Goal: Register for event/course

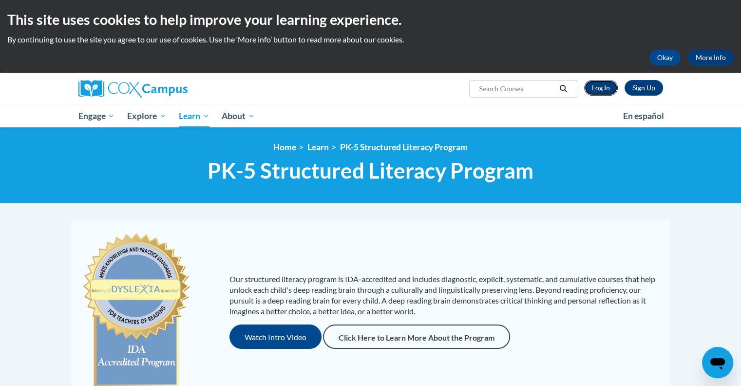
click at [609, 81] on link "Log In" at bounding box center [601, 88] width 34 height 16
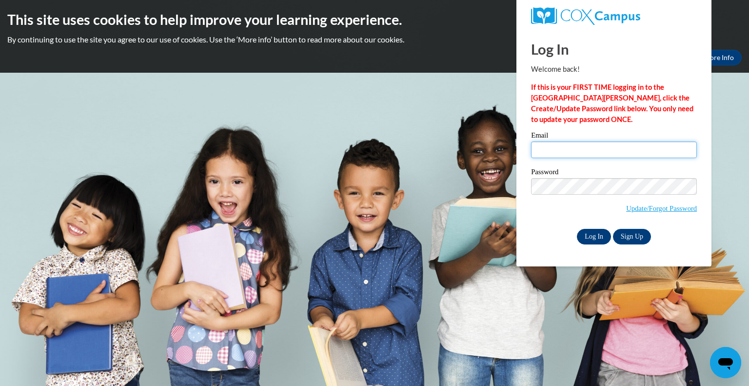
type input "sbecker@teachers.kusd.edu"
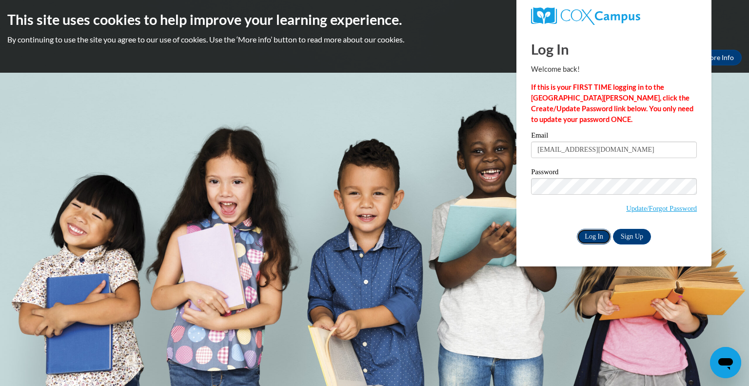
click at [592, 236] on input "Log In" at bounding box center [594, 237] width 34 height 16
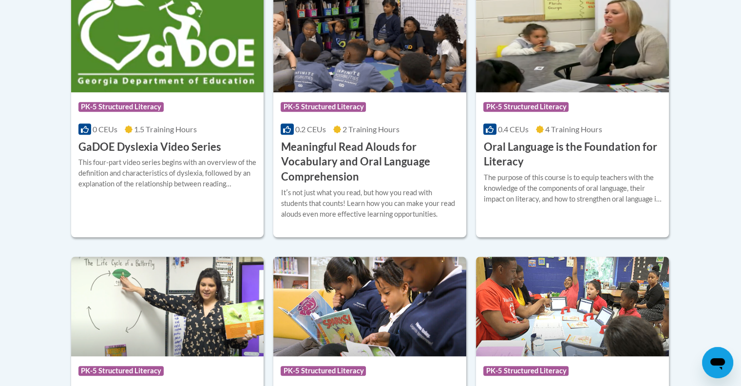
scroll to position [691, 0]
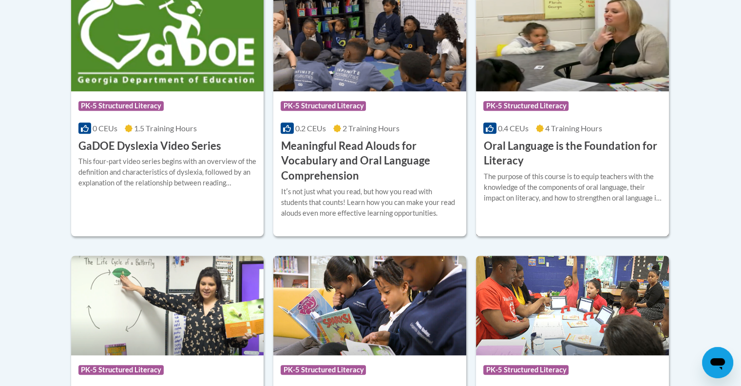
click at [560, 52] on img at bounding box center [572, 41] width 193 height 99
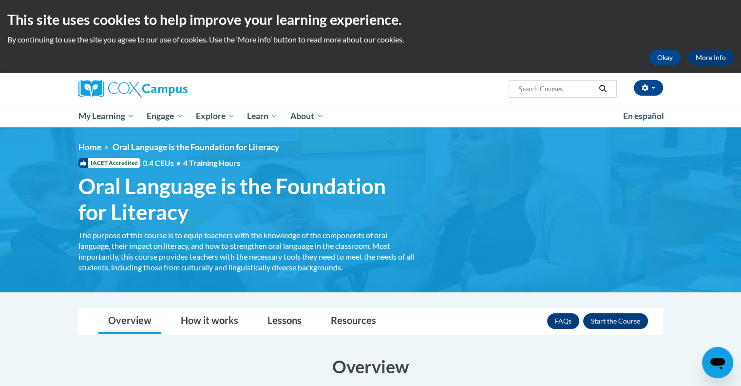
scroll to position [38, 0]
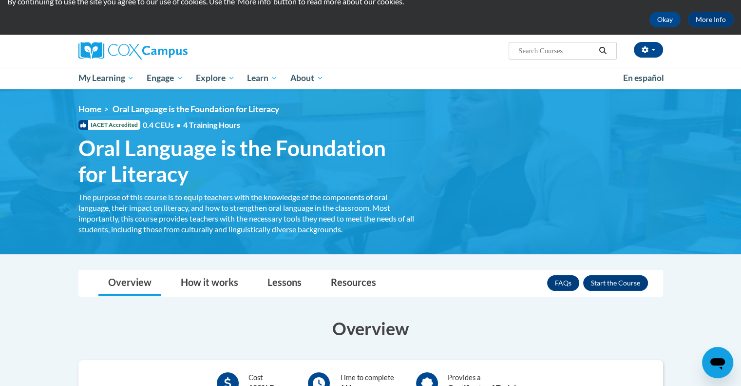
click at [618, 273] on div "FAQs Enroll" at bounding box center [597, 282] width 101 height 25
click at [628, 282] on button "Enroll" at bounding box center [615, 283] width 65 height 16
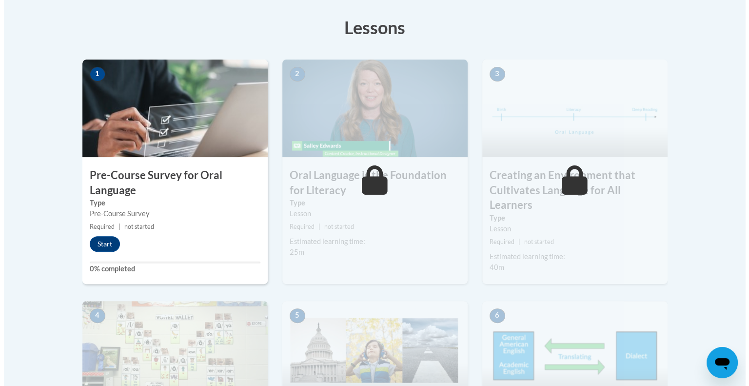
scroll to position [267, 0]
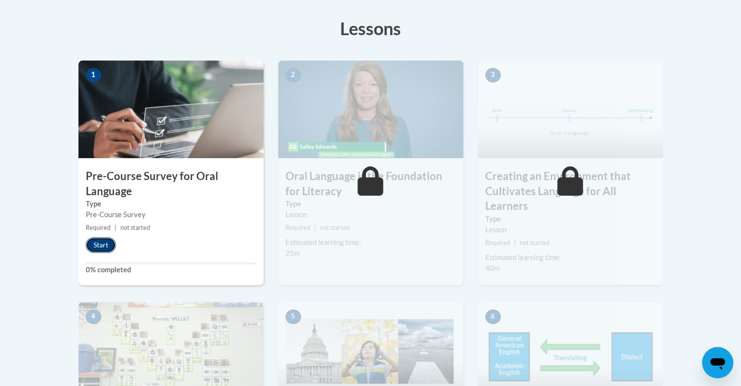
click at [102, 237] on button "Start" at bounding box center [101, 245] width 30 height 16
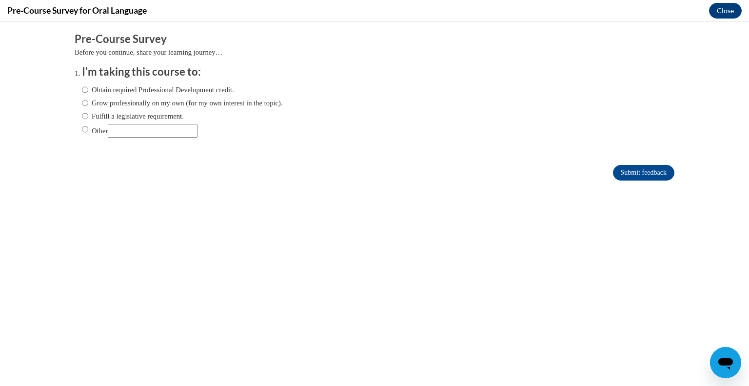
scroll to position [0, 0]
click at [82, 116] on label "Fulfill a legislative requirement." at bounding box center [133, 116] width 102 height 11
click at [82, 116] on input "Fulfill a legislative requirement." at bounding box center [85, 116] width 6 height 11
radio input "true"
click at [630, 174] on input "Submit feedback" at bounding box center [643, 173] width 61 height 16
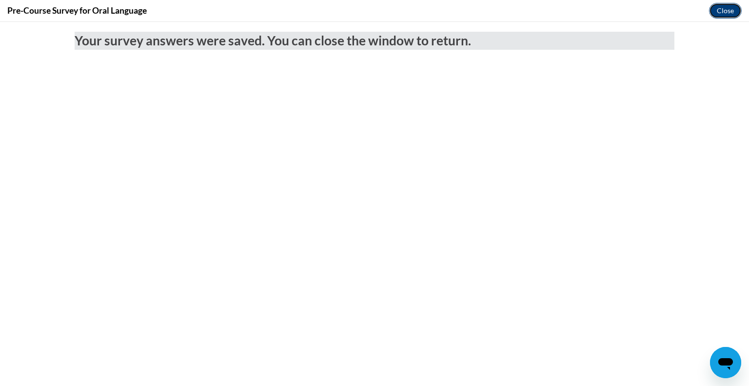
click at [725, 7] on button "Close" at bounding box center [725, 11] width 33 height 16
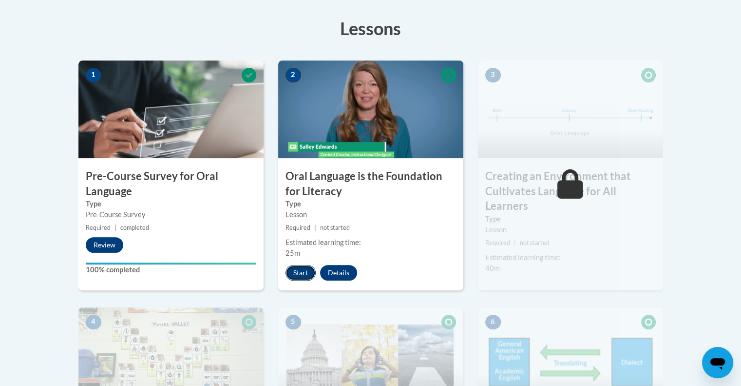
click at [295, 269] on button "Start" at bounding box center [301, 273] width 30 height 16
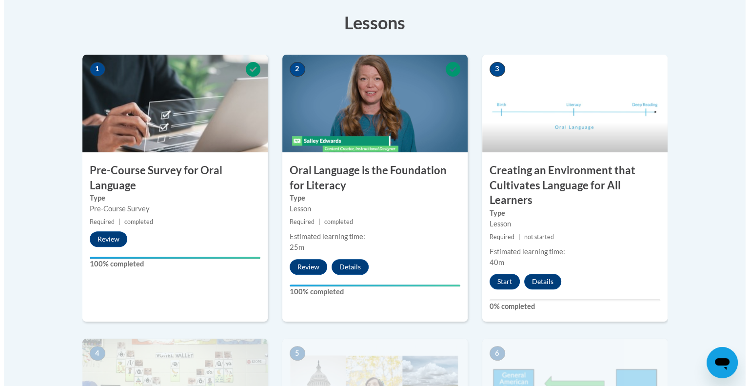
scroll to position [271, 0]
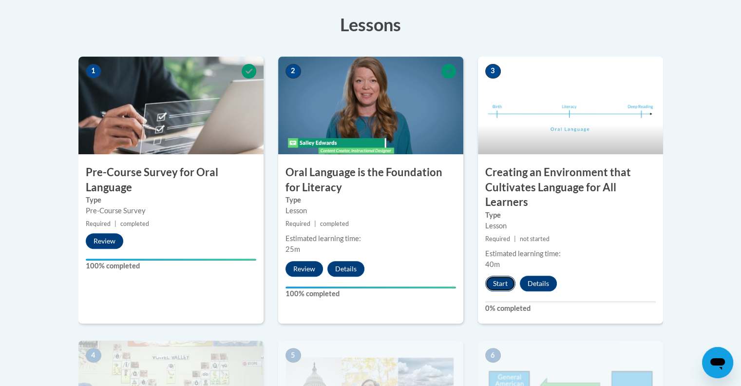
click at [501, 281] on button "Start" at bounding box center [500, 283] width 30 height 16
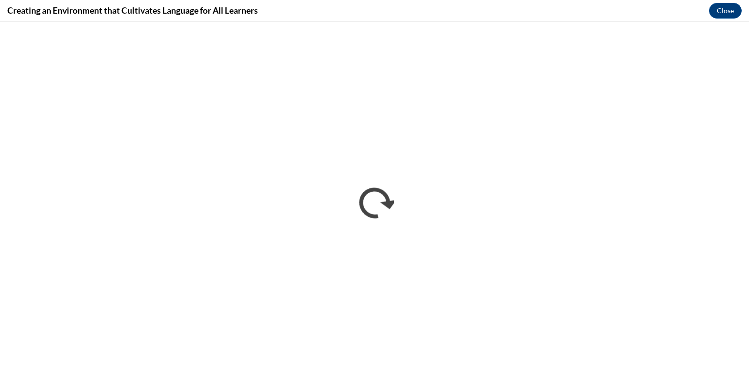
scroll to position [0, 0]
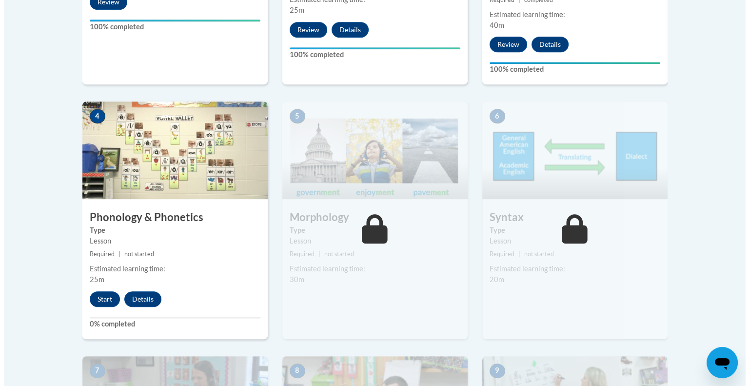
scroll to position [510, 0]
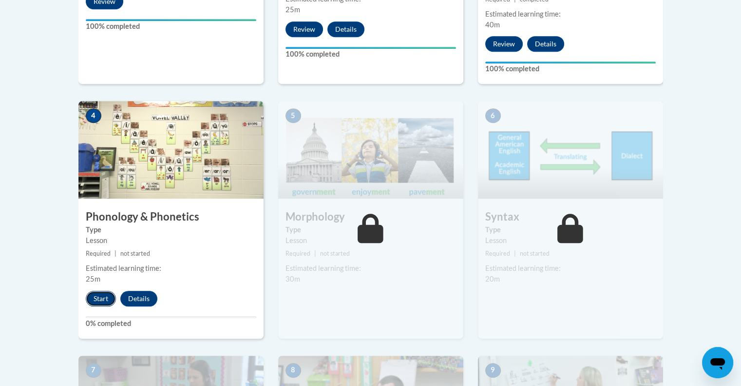
click at [97, 298] on button "Start" at bounding box center [101, 298] width 30 height 16
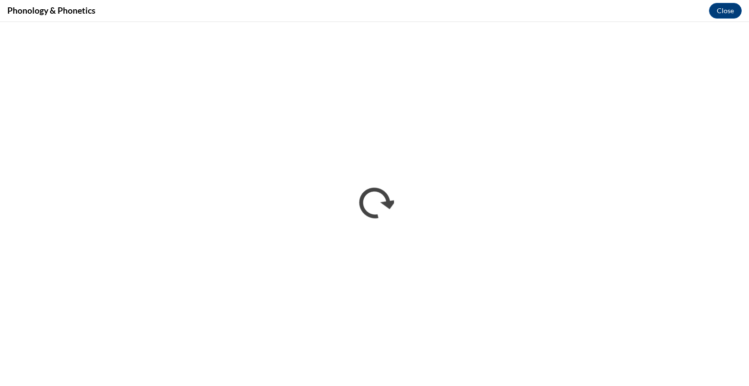
scroll to position [0, 0]
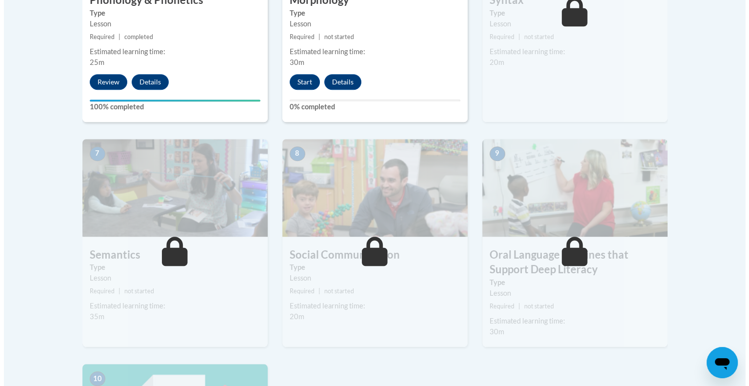
scroll to position [582, 0]
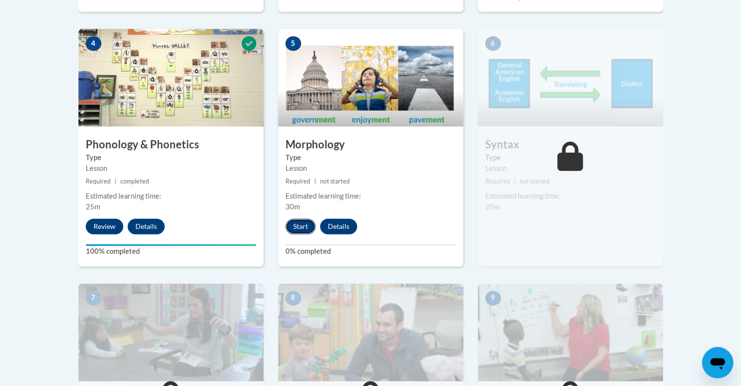
click at [298, 224] on button "Start" at bounding box center [301, 226] width 30 height 16
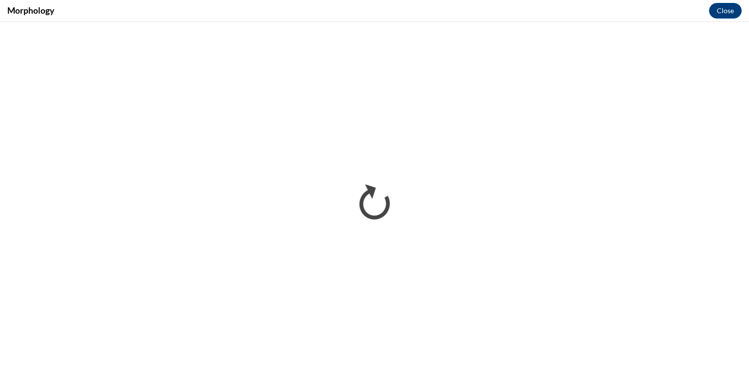
scroll to position [0, 0]
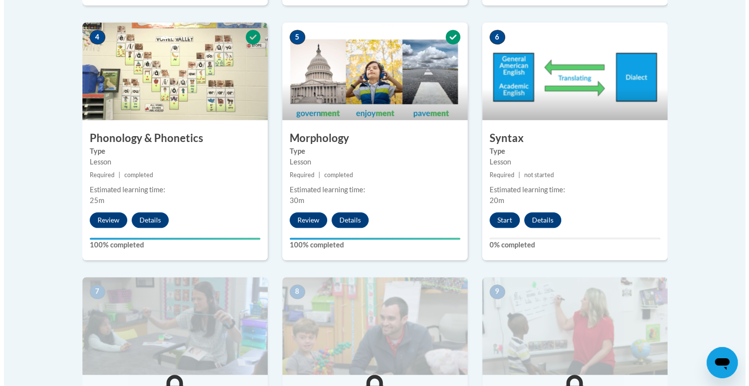
scroll to position [617, 0]
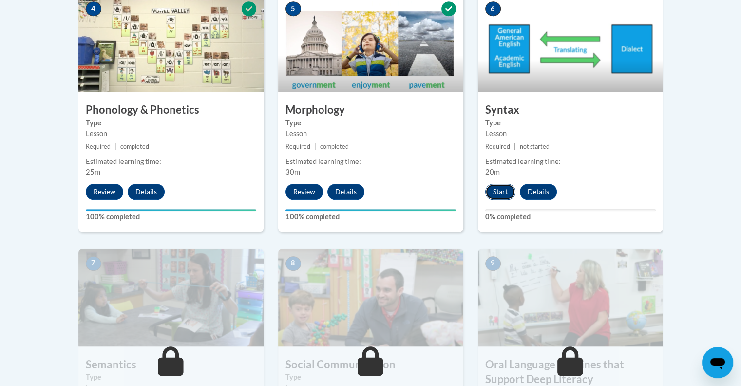
click at [495, 190] on button "Start" at bounding box center [500, 192] width 30 height 16
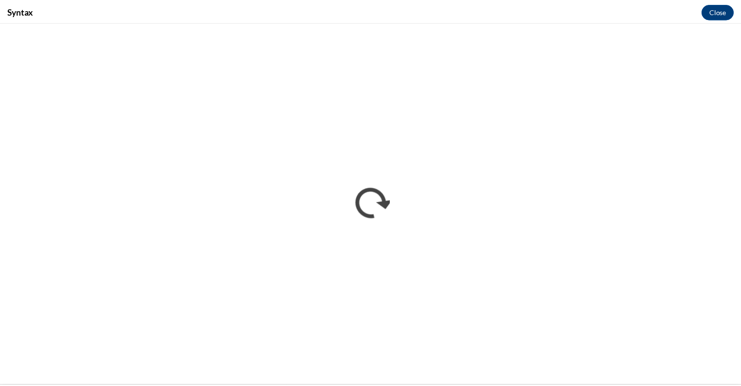
scroll to position [0, 0]
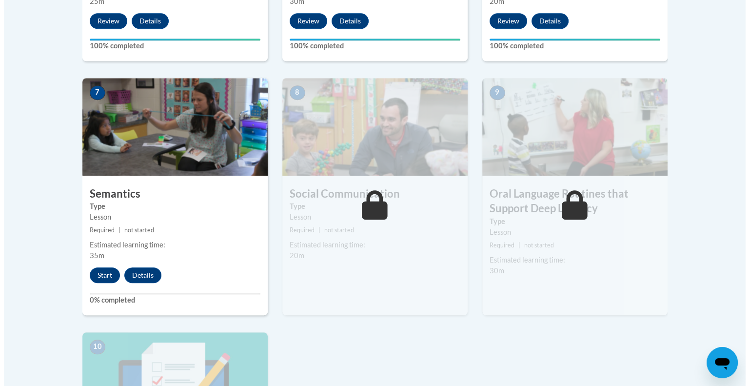
scroll to position [788, 0]
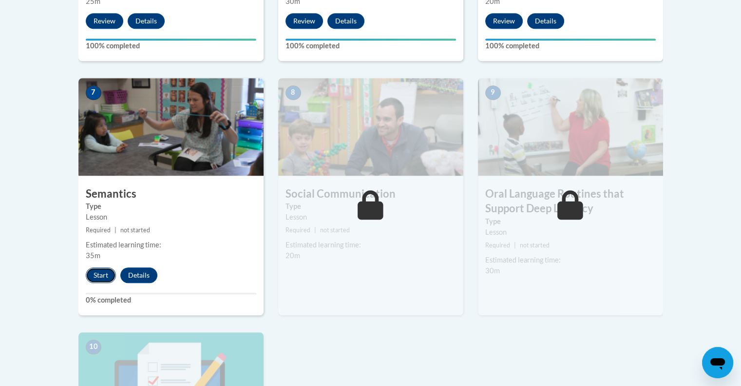
click at [103, 271] on button "Start" at bounding box center [101, 275] width 30 height 16
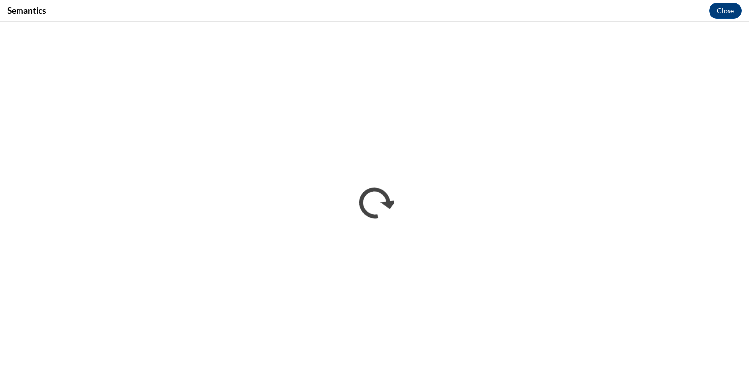
scroll to position [0, 0]
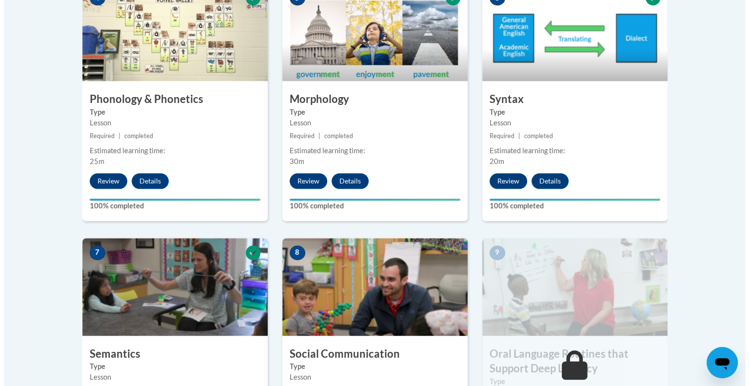
scroll to position [811, 0]
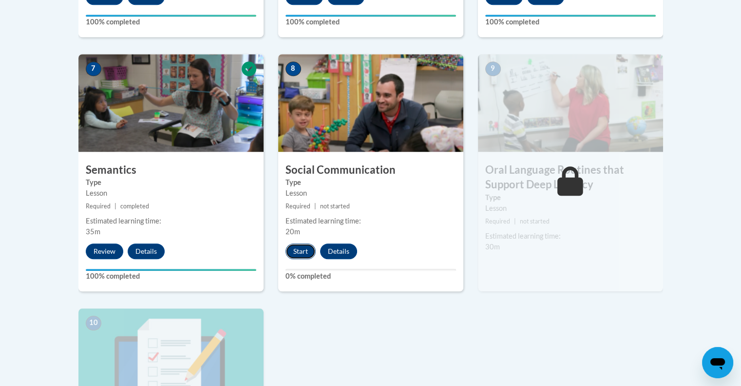
click at [302, 246] on button "Start" at bounding box center [301, 251] width 30 height 16
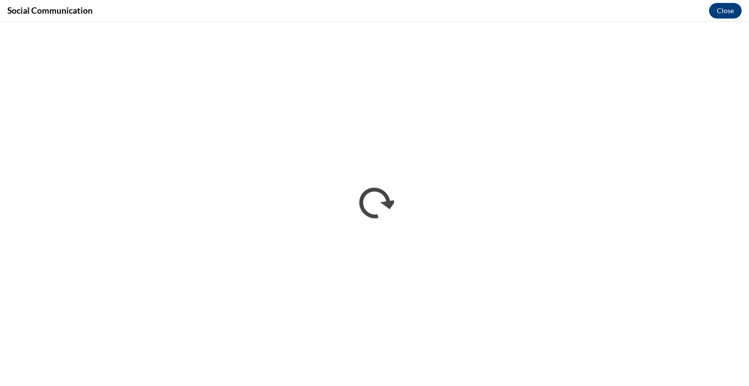
scroll to position [0, 0]
